Goal: Book appointment/travel/reservation

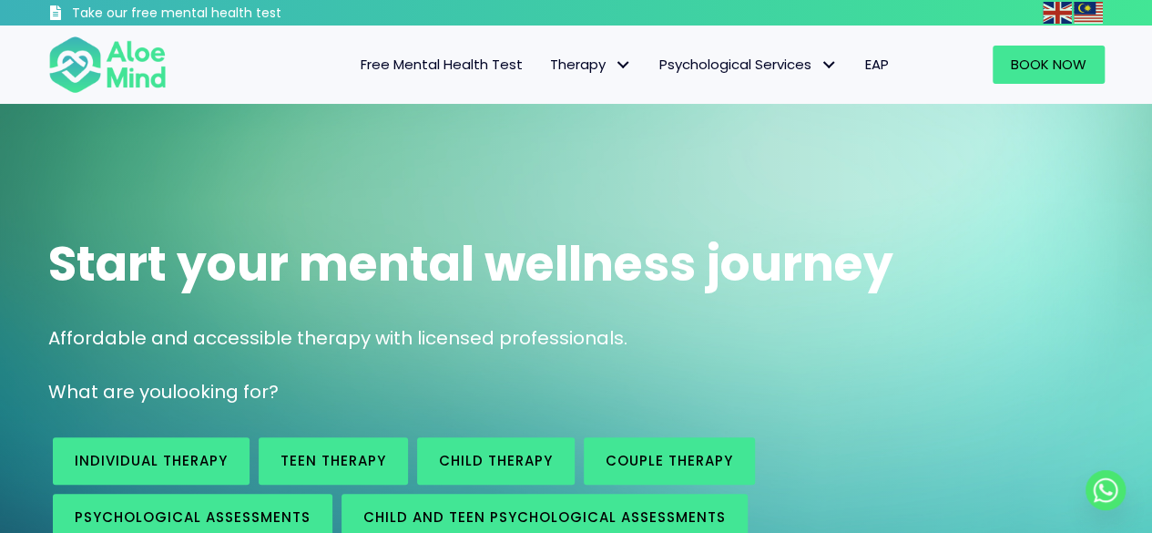
scroll to position [91, 0]
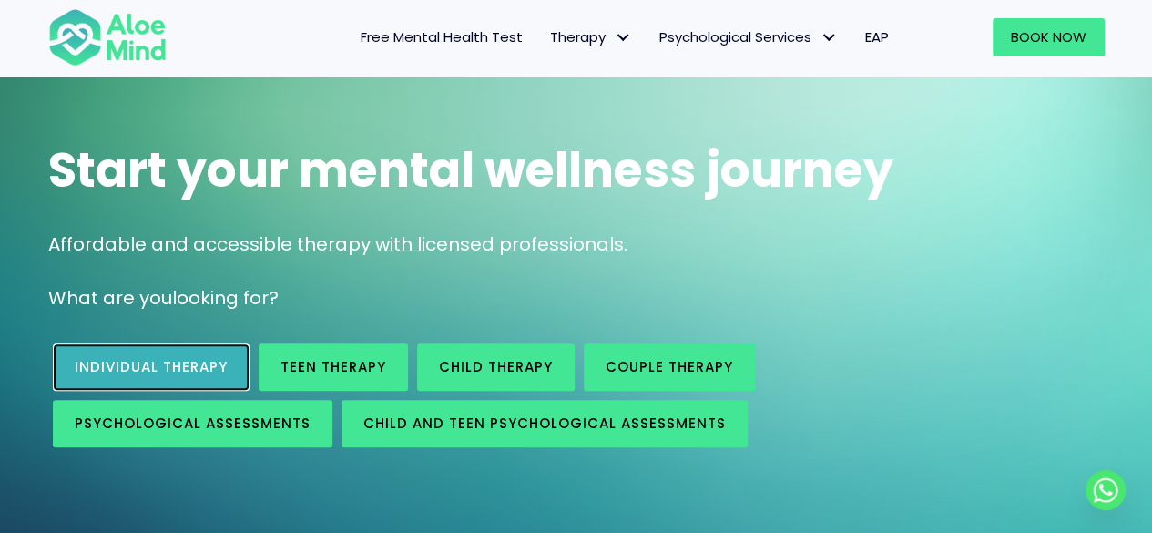
click at [182, 355] on link "Individual therapy" at bounding box center [151, 366] width 197 height 47
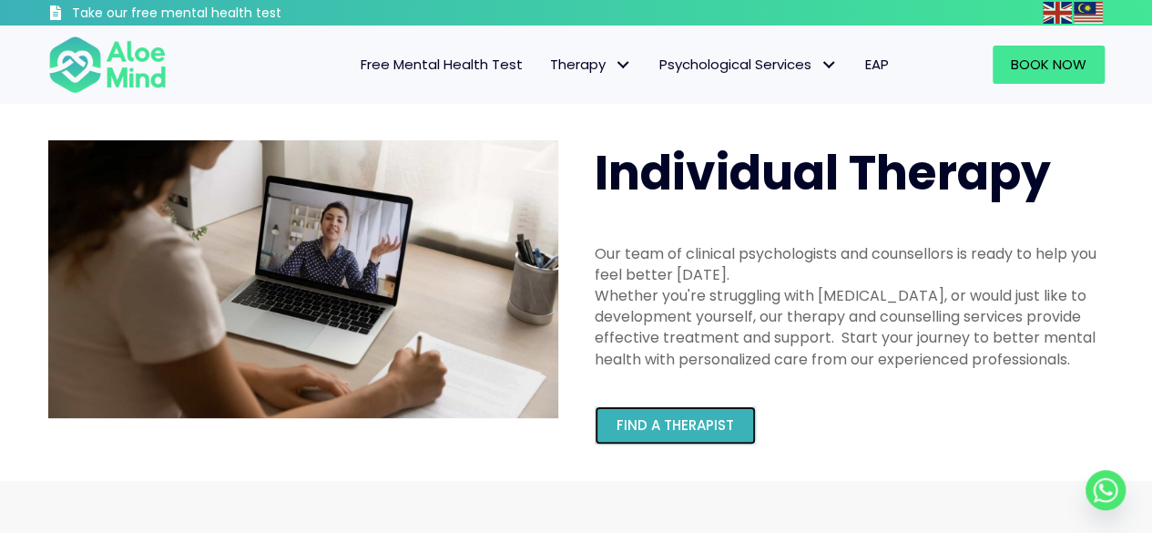
click at [662, 425] on span "Find a therapist" at bounding box center [675, 424] width 117 height 19
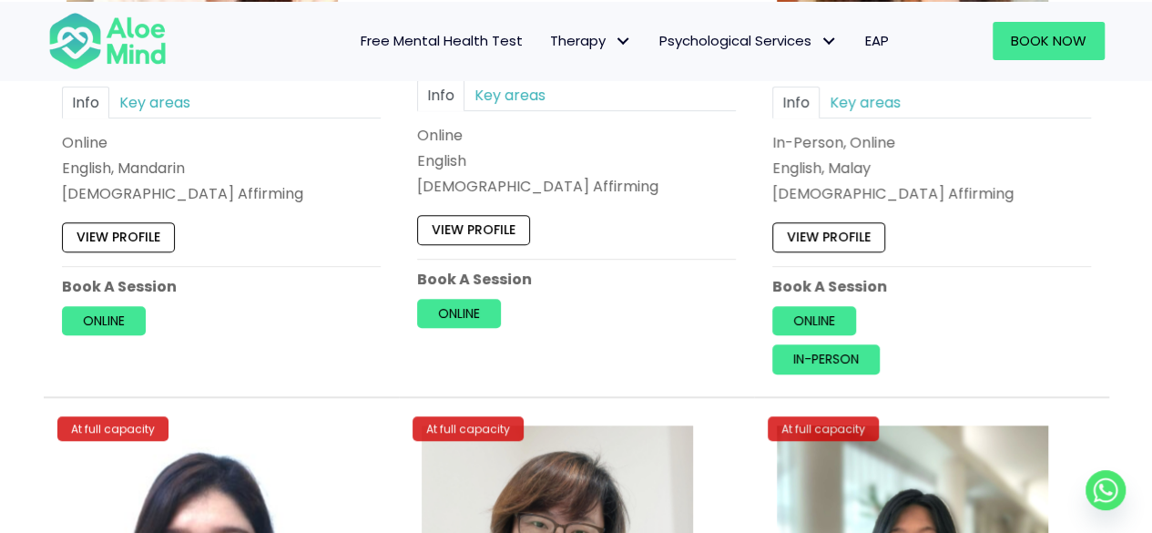
scroll to position [7378, 0]
